Goal: Navigation & Orientation: Find specific page/section

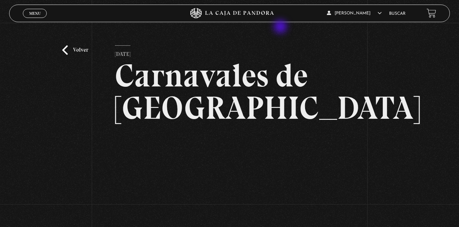
scroll to position [65, 0]
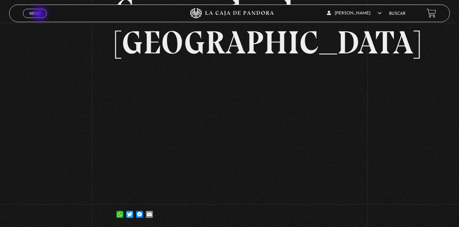
click at [40, 14] on span "Menu" at bounding box center [35, 13] width 12 height 4
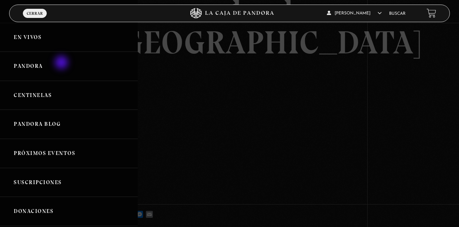
click at [62, 63] on link "Pandora" at bounding box center [69, 66] width 138 height 29
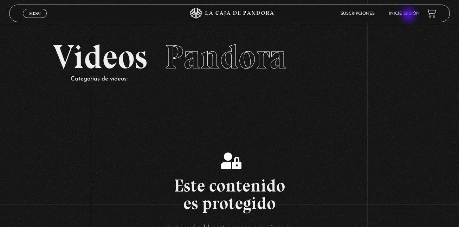
click at [410, 15] on link "Inicie sesión" at bounding box center [404, 14] width 31 height 4
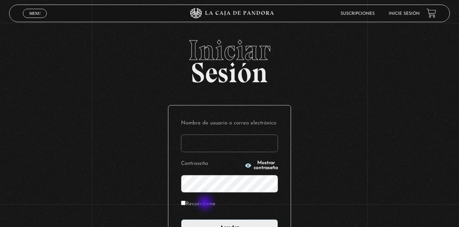
type input "[EMAIL_ADDRESS][DOMAIN_NAME]"
click at [206, 204] on label "Recuérdame" at bounding box center [198, 204] width 34 height 11
click at [186, 204] on input "Recuérdame" at bounding box center [183, 203] width 5 height 5
checkbox input "true"
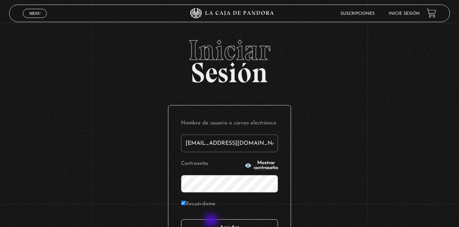
click at [212, 222] on input "Acceder" at bounding box center [229, 228] width 97 height 18
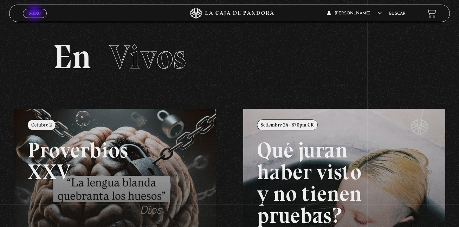
click at [35, 13] on span "Menu" at bounding box center [35, 13] width 12 height 4
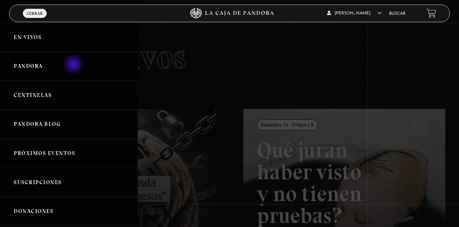
click at [75, 65] on link "Pandora" at bounding box center [69, 66] width 138 height 29
